Goal: Information Seeking & Learning: Learn about a topic

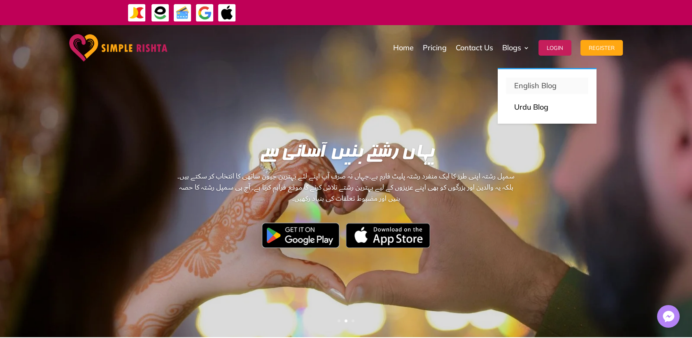
click at [529, 86] on p "English Blog" at bounding box center [547, 86] width 66 height 12
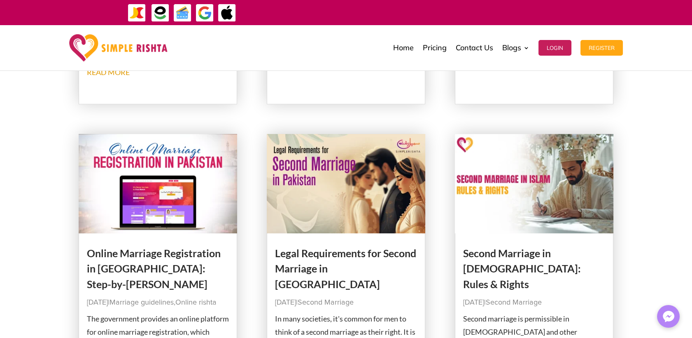
scroll to position [915, 0]
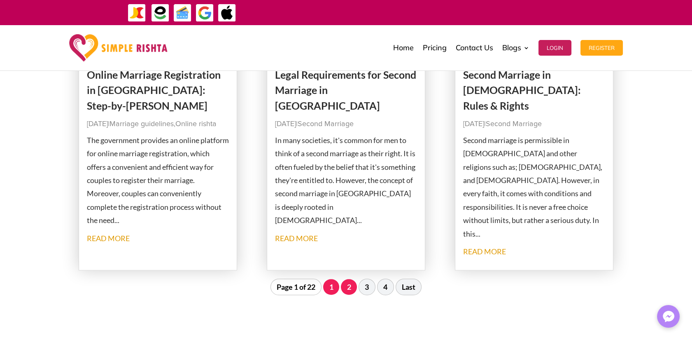
click at [349, 289] on link "2" at bounding box center [349, 287] width 16 height 16
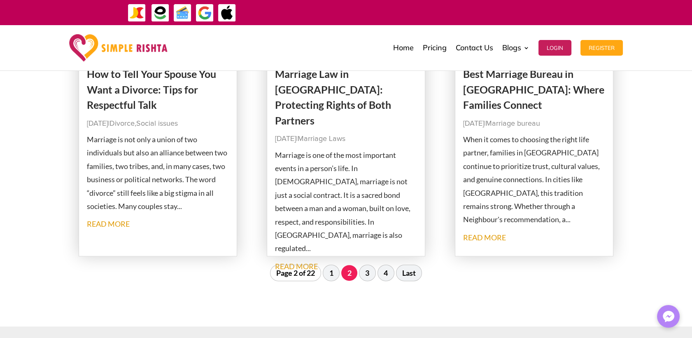
scroll to position [1031, 0]
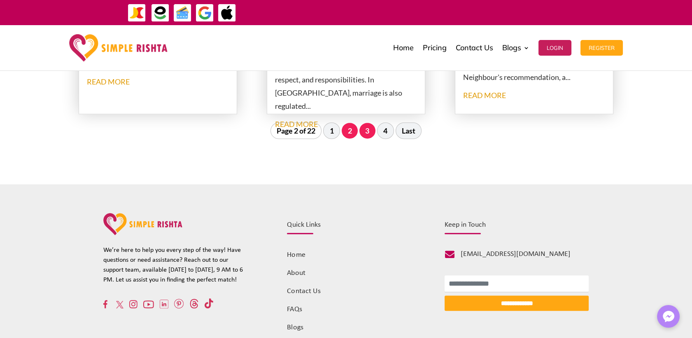
click at [363, 128] on link "3" at bounding box center [367, 131] width 16 height 16
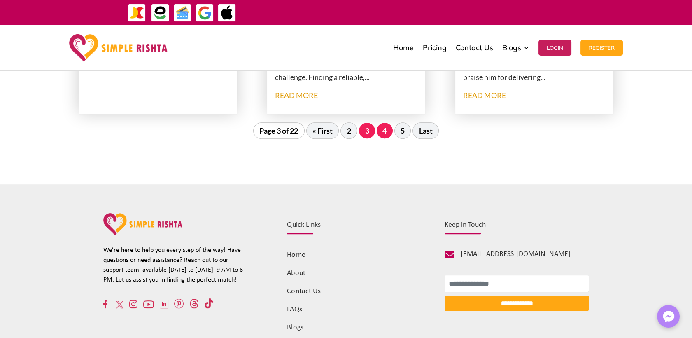
click at [382, 127] on link "4" at bounding box center [385, 131] width 16 height 16
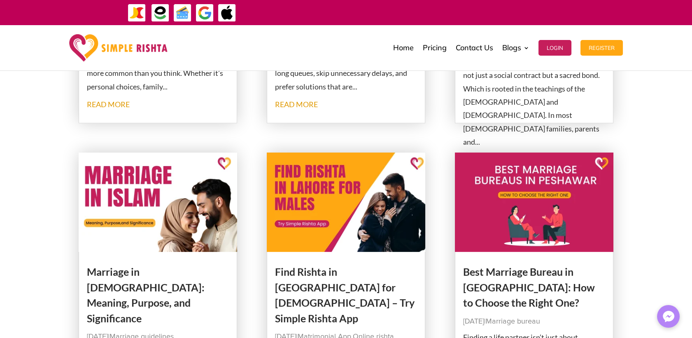
scroll to position [665, 0]
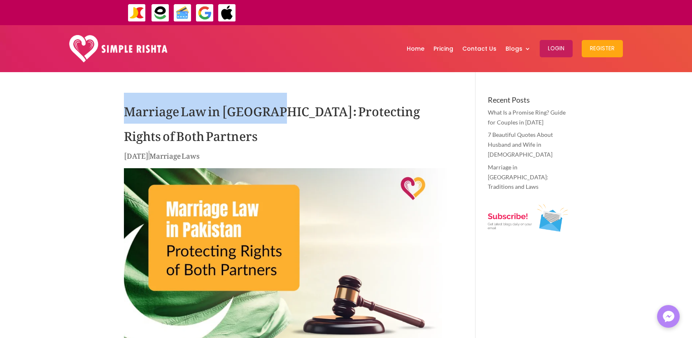
drag, startPoint x: 124, startPoint y: 110, endPoint x: 271, endPoint y: 110, distance: 147.0
click at [271, 110] on h1 "Marriage Law in Pakistan: Protecting Rights of Both Partners" at bounding box center [287, 123] width 327 height 54
copy h1 "Marriage Law in Pakistan"
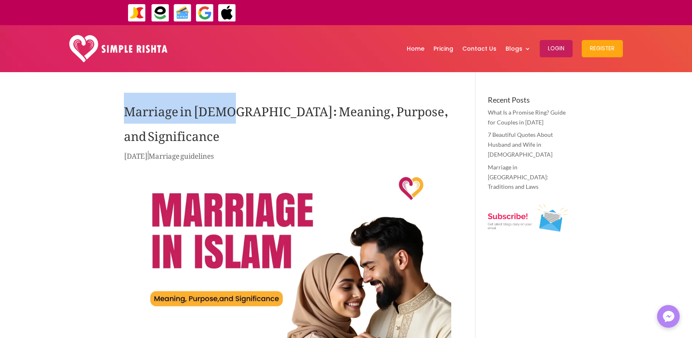
drag, startPoint x: 122, startPoint y: 114, endPoint x: 224, endPoint y: 114, distance: 101.7
copy h1 "Marriage in Islam"
